Goal: Task Accomplishment & Management: Use online tool/utility

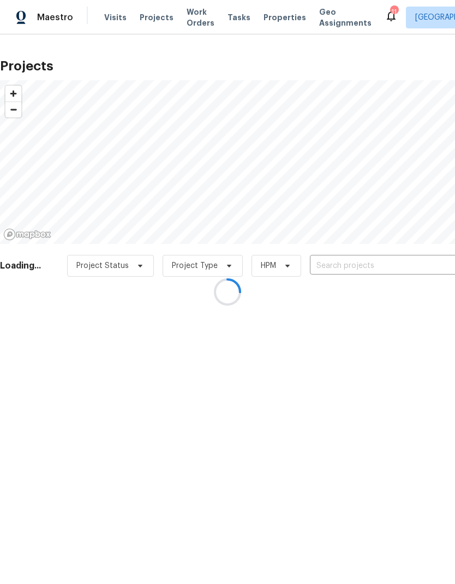
click at [115, 22] on div at bounding box center [227, 292] width 455 height 584
click at [109, 15] on div at bounding box center [227, 292] width 455 height 584
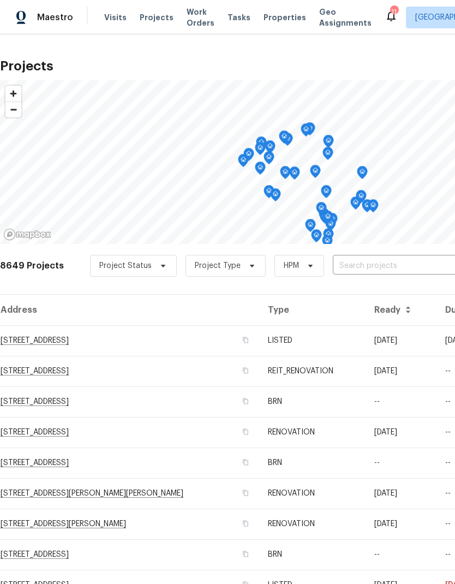
click at [110, 18] on span "Visits" at bounding box center [115, 17] width 22 height 11
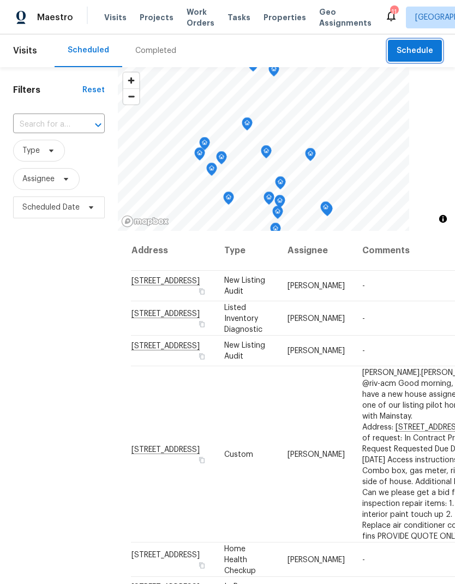
click at [425, 52] on span "Schedule" at bounding box center [415, 51] width 37 height 14
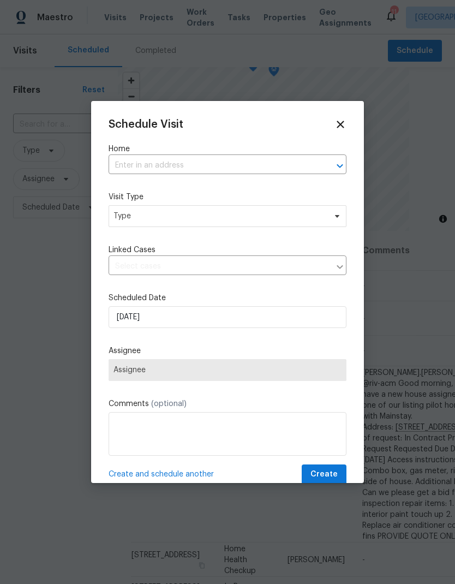
click at [127, 163] on input "text" at bounding box center [212, 165] width 207 height 17
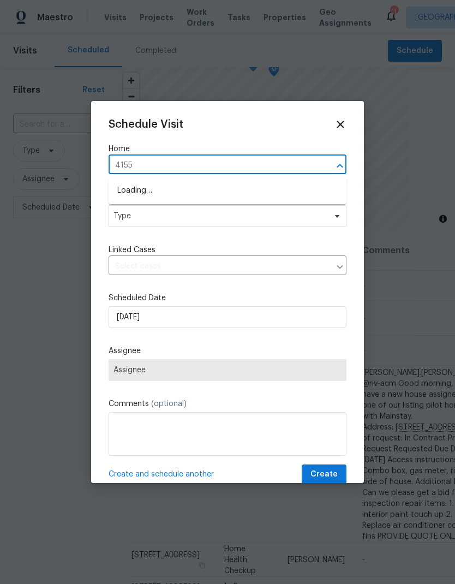
type input "41550"
click at [136, 197] on li "[STREET_ADDRESS][PERSON_NAME]" at bounding box center [228, 191] width 238 height 19
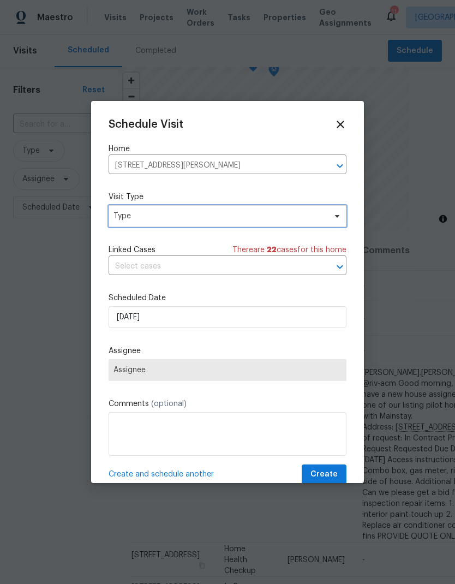
click at [131, 220] on span "Type" at bounding box center [219, 216] width 212 height 11
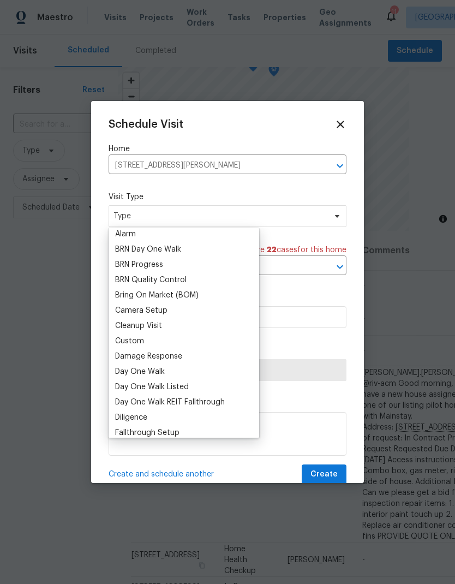
scroll to position [64, 0]
click at [124, 341] on div "Custom" at bounding box center [129, 341] width 29 height 11
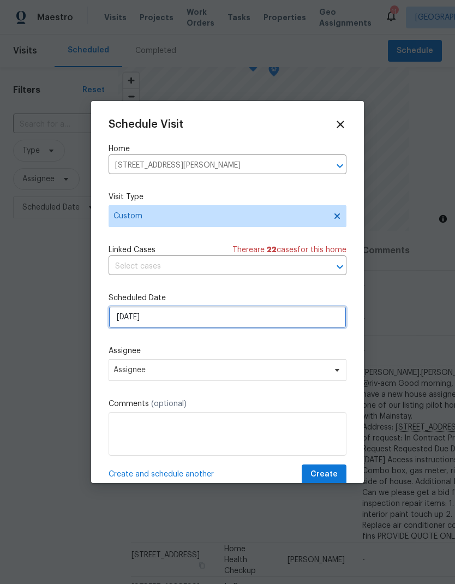
click at [133, 317] on input "8/13/2025" at bounding box center [228, 317] width 238 height 22
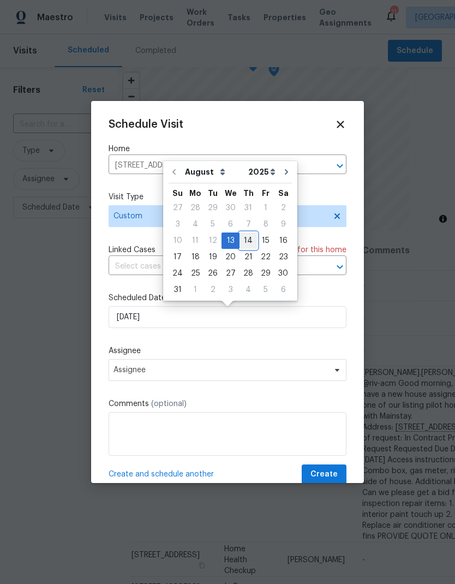
click at [243, 245] on div "14" at bounding box center [247, 240] width 17 height 15
type input "8/14/2025"
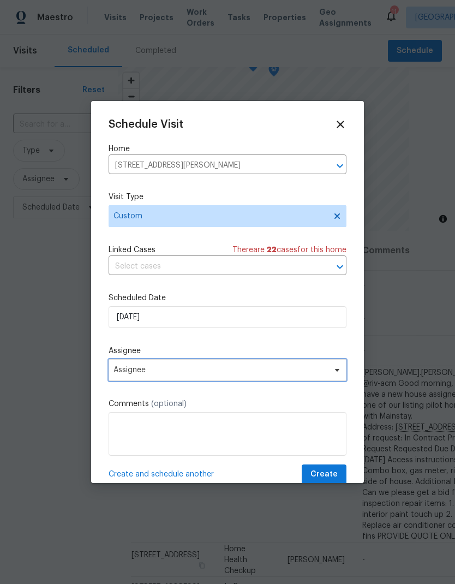
click at [129, 371] on span "Assignee" at bounding box center [220, 370] width 214 height 9
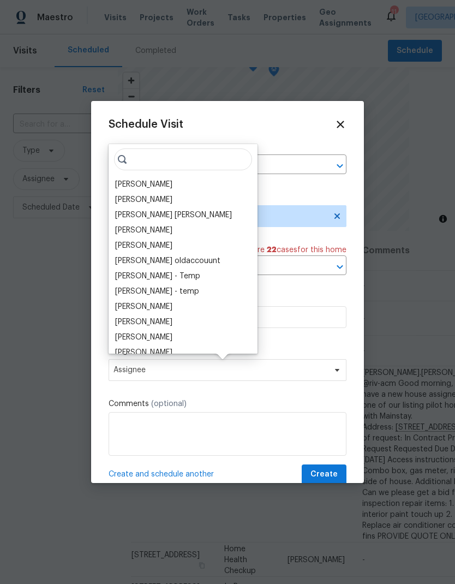
click at [128, 184] on div "[PERSON_NAME]" at bounding box center [143, 184] width 57 height 11
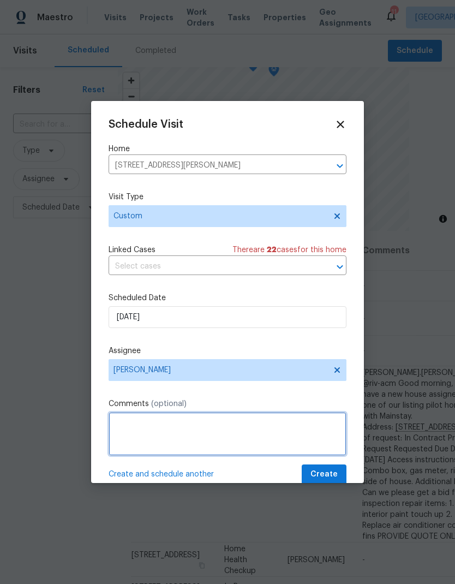
click at [125, 423] on textarea at bounding box center [228, 434] width 238 height 44
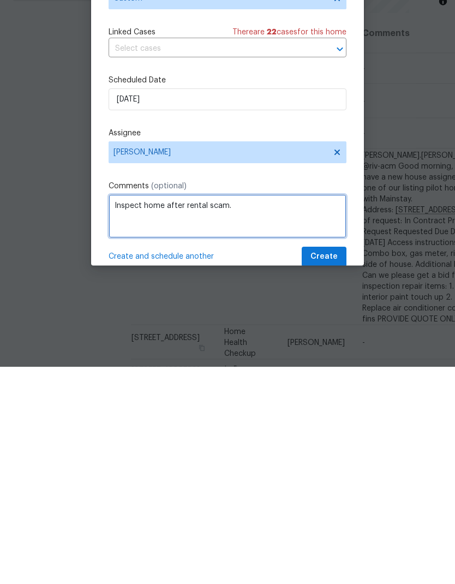
type textarea "Inspect home after rental scam."
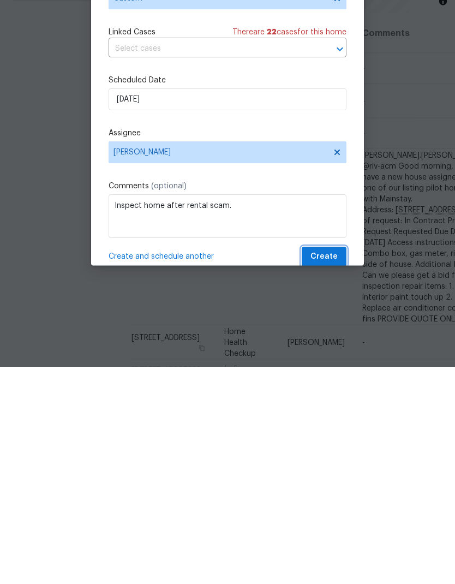
click at [338, 464] on button "Create" at bounding box center [324, 474] width 45 height 20
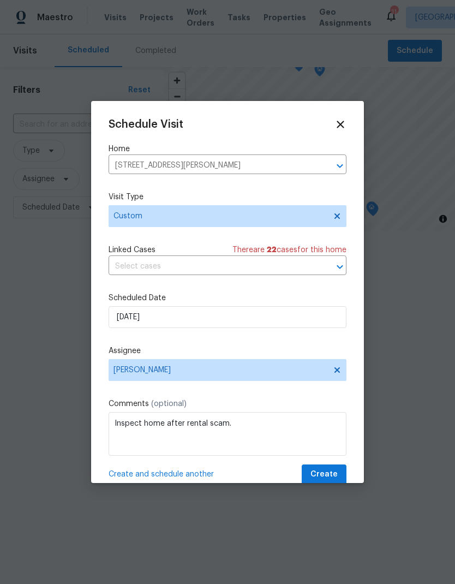
scroll to position [0, 0]
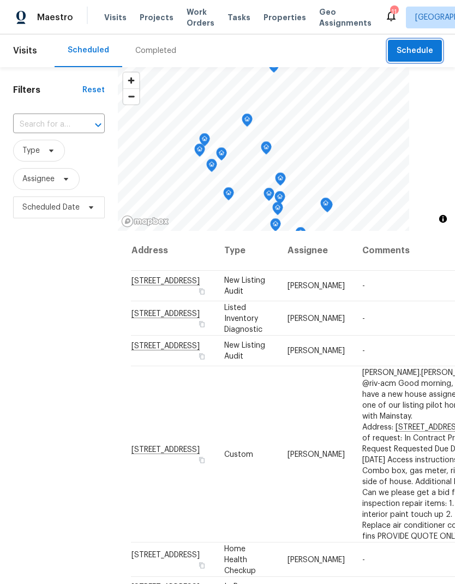
click at [424, 50] on span "Schedule" at bounding box center [415, 51] width 37 height 14
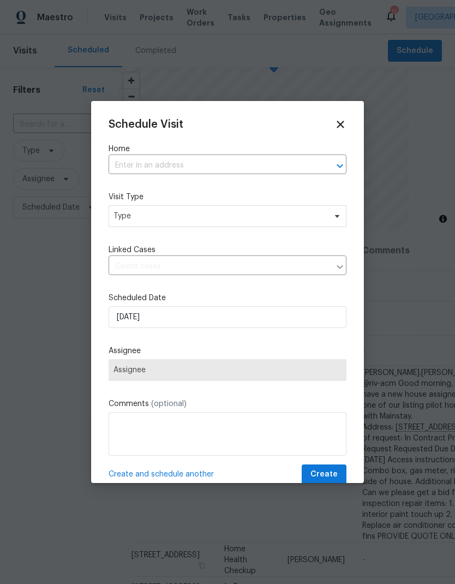
click at [292, 166] on input "text" at bounding box center [212, 165] width 207 height 17
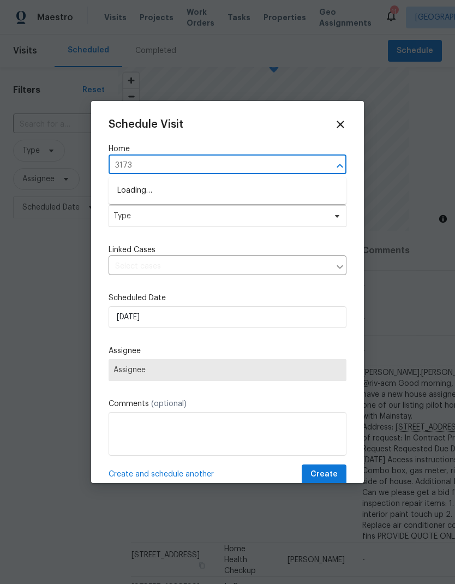
type input "31738"
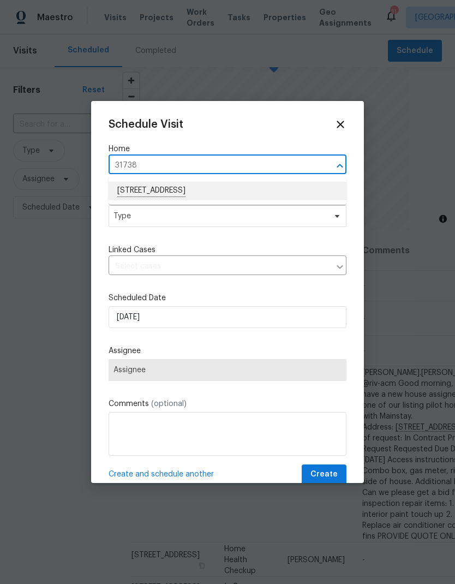
click at [138, 193] on li "[STREET_ADDRESS]" at bounding box center [228, 191] width 238 height 19
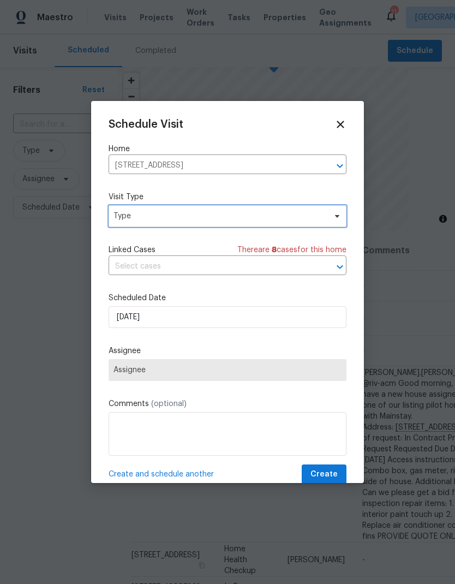
click at [131, 217] on span "Type" at bounding box center [219, 216] width 212 height 11
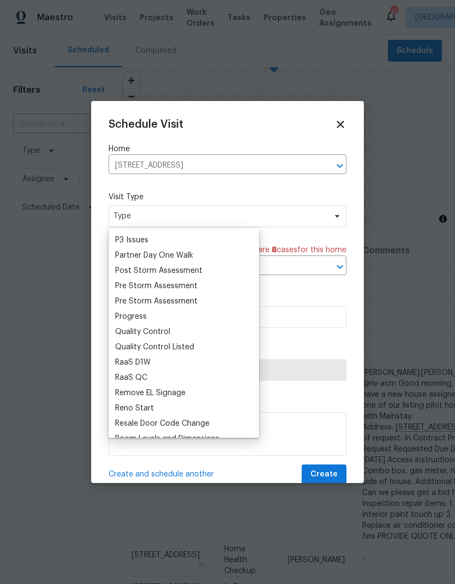
scroll to position [669, 0]
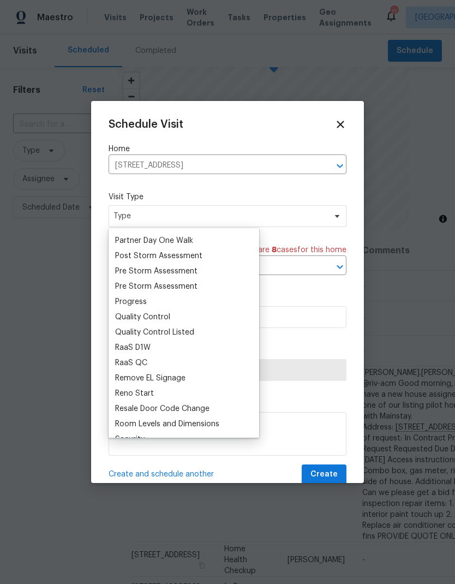
click at [122, 303] on div "Progress" at bounding box center [131, 301] width 32 height 11
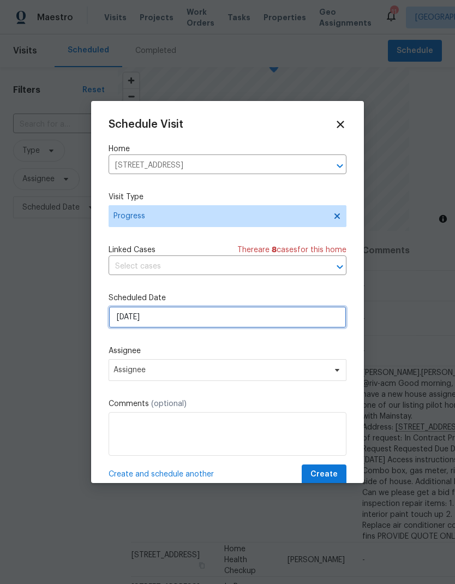
click at [149, 319] on input "8/13/2025" at bounding box center [228, 317] width 238 height 22
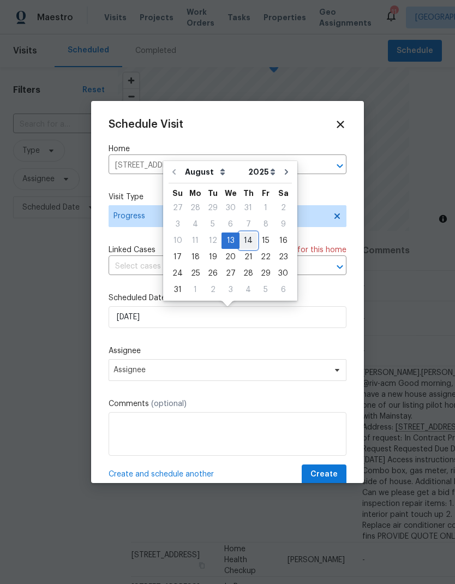
click at [239, 241] on div "14" at bounding box center [247, 240] width 17 height 15
type input "8/14/2025"
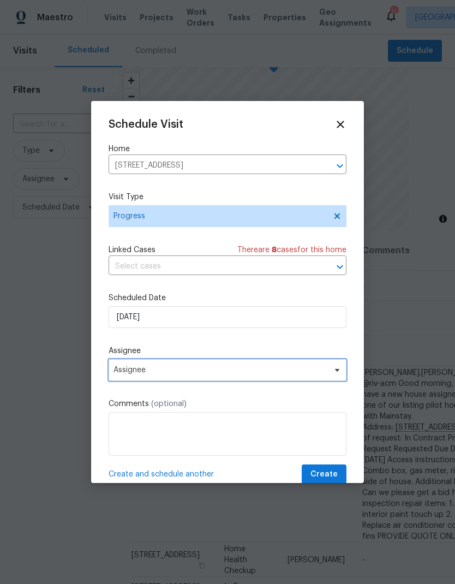
click at [121, 374] on span "Assignee" at bounding box center [220, 370] width 214 height 9
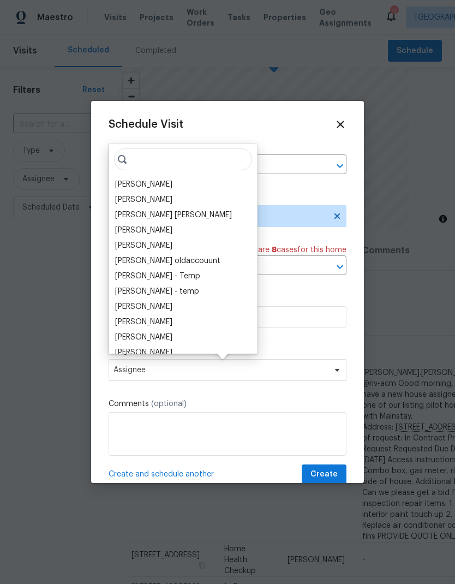
click at [123, 181] on div "[PERSON_NAME]" at bounding box center [143, 184] width 57 height 11
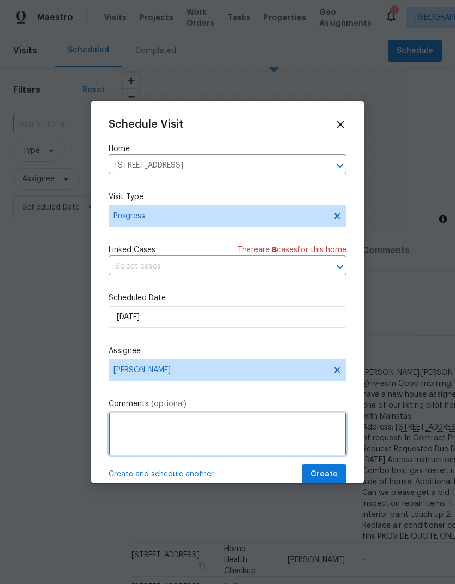
click at [124, 423] on textarea at bounding box center [228, 434] width 238 height 44
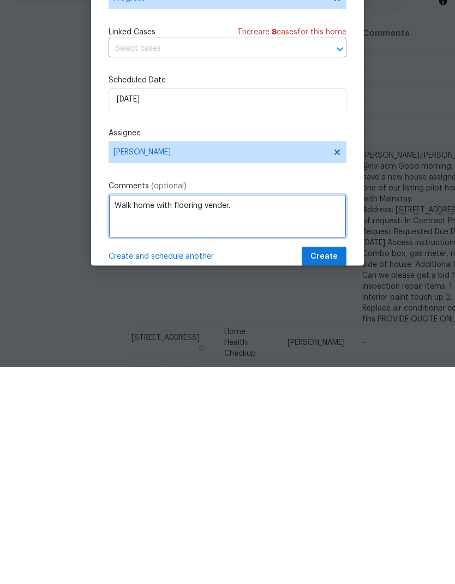
type textarea "Walk home with flooring vender."
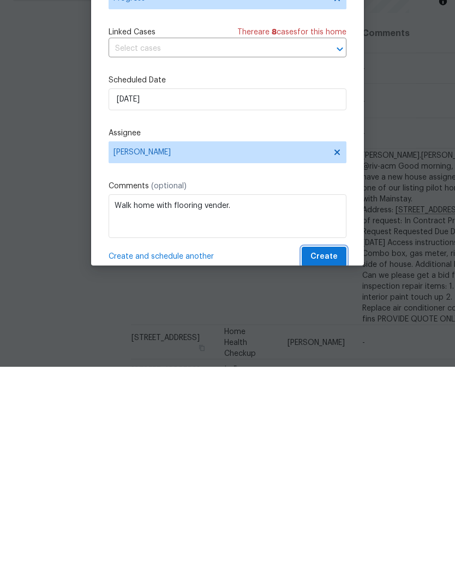
click at [325, 468] on span "Create" at bounding box center [323, 475] width 27 height 14
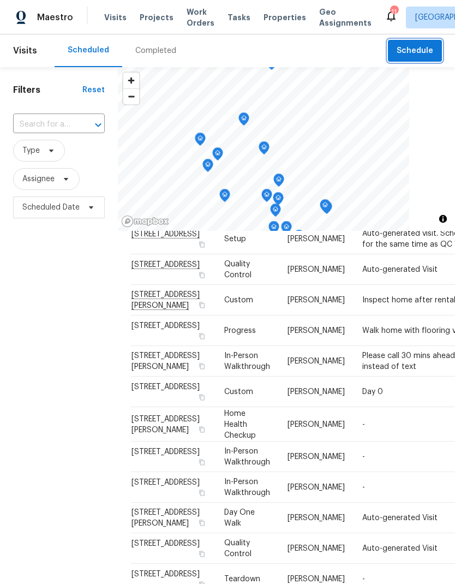
scroll to position [534, 0]
click at [113, 21] on span "Visits" at bounding box center [115, 17] width 22 height 11
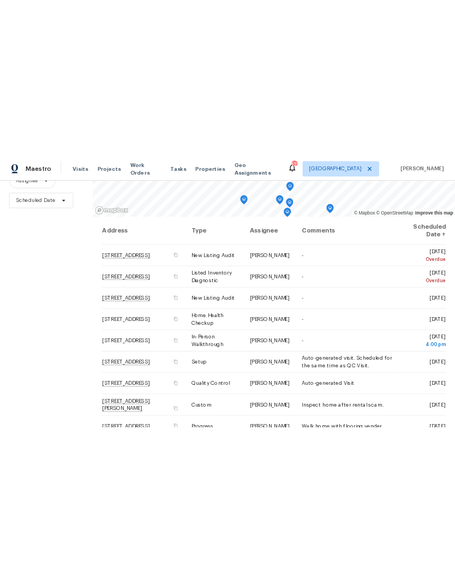
scroll to position [105, 0]
